Goal: Navigation & Orientation: Find specific page/section

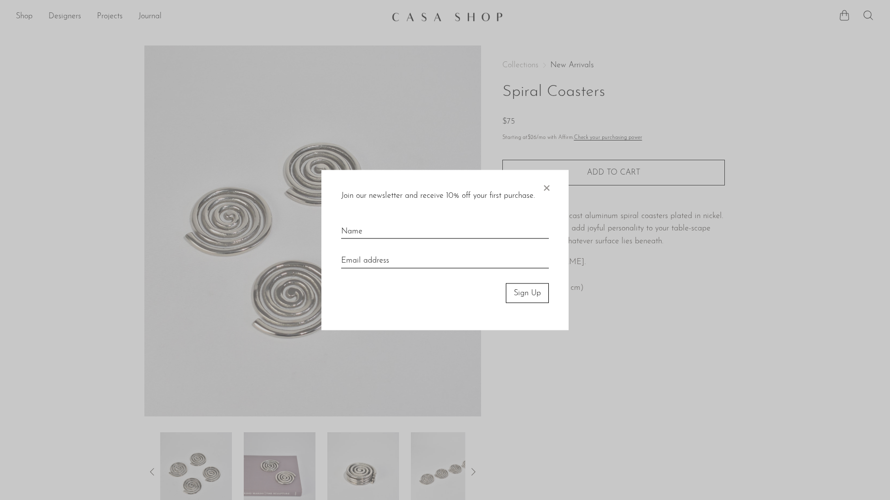
click at [24, 17] on div at bounding box center [445, 250] width 890 height 500
click at [547, 187] on span "×" at bounding box center [546, 186] width 10 height 32
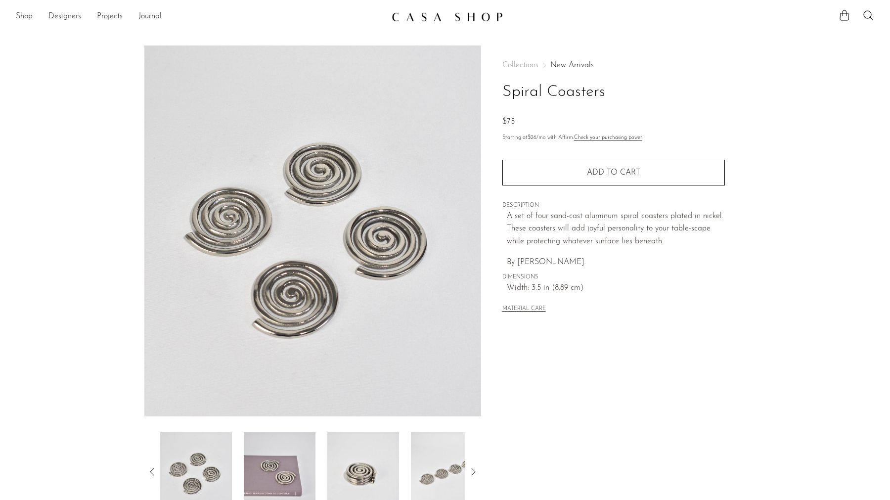
click at [30, 15] on link "Shop" at bounding box center [24, 16] width 17 height 13
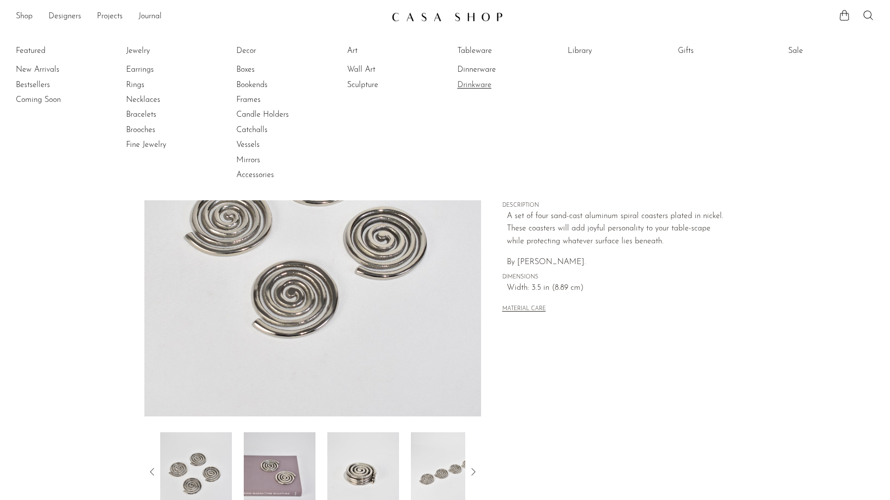
click at [481, 85] on link "Drinkware" at bounding box center [494, 85] width 74 height 11
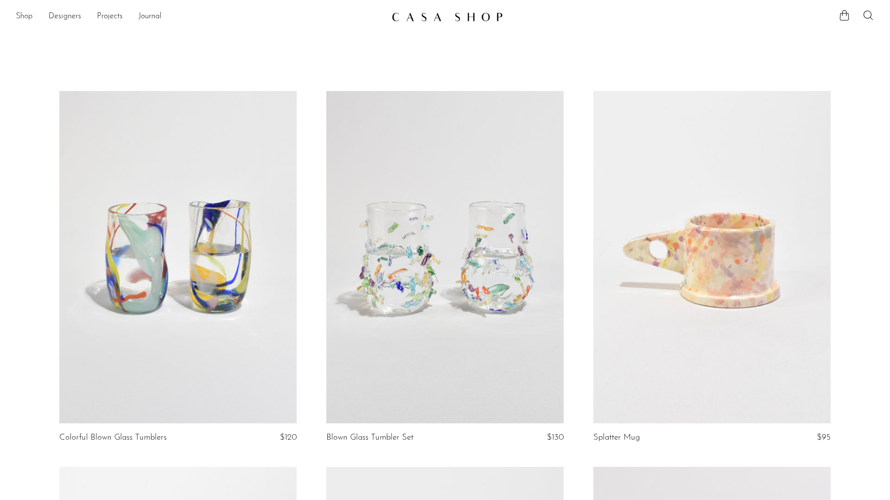
click at [26, 17] on link "Shop" at bounding box center [24, 16] width 17 height 13
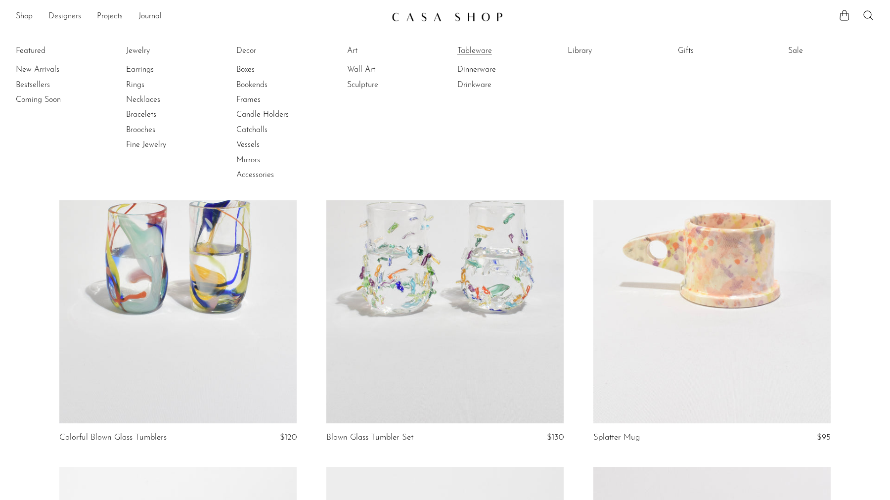
click at [485, 49] on link "Tableware" at bounding box center [494, 50] width 74 height 11
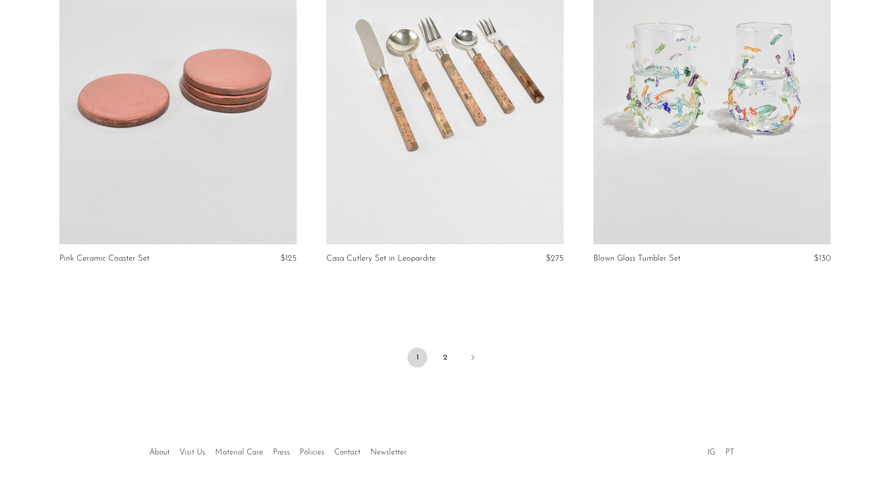
scroll to position [4341, 0]
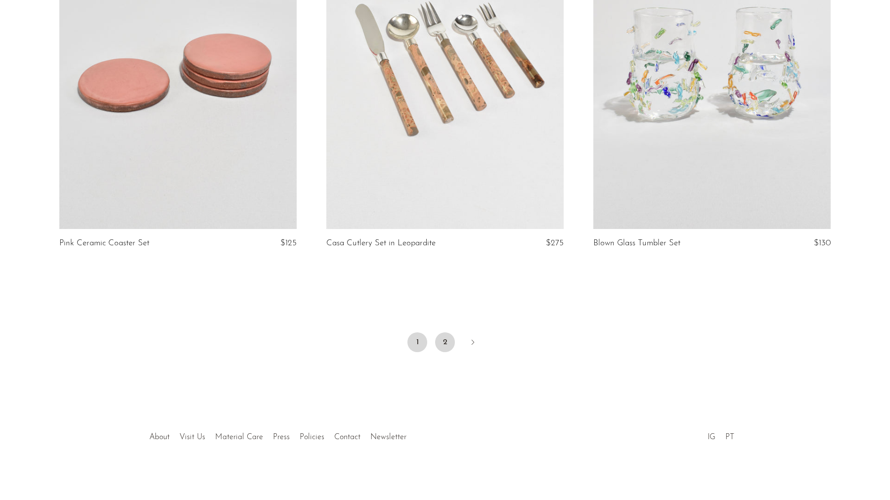
click at [447, 336] on link "2" at bounding box center [445, 342] width 20 height 20
